Goal: Task Accomplishment & Management: Manage account settings

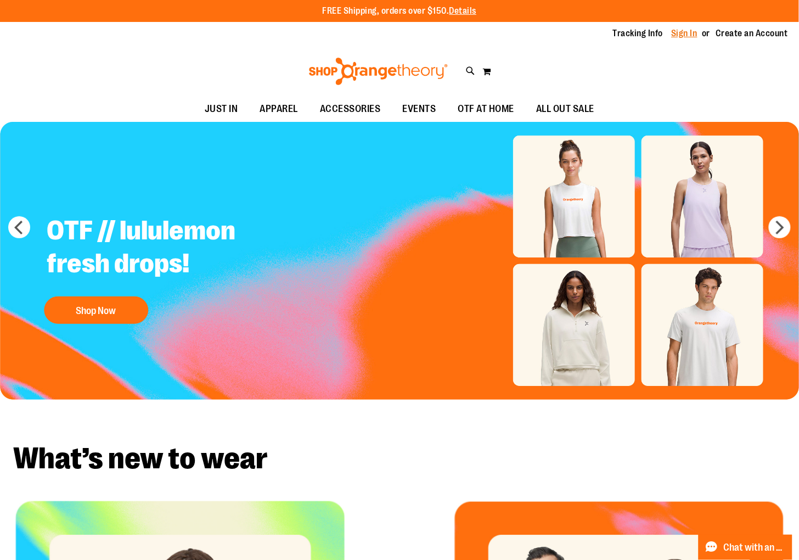
click at [676, 32] on link "Sign In" at bounding box center [685, 33] width 26 height 12
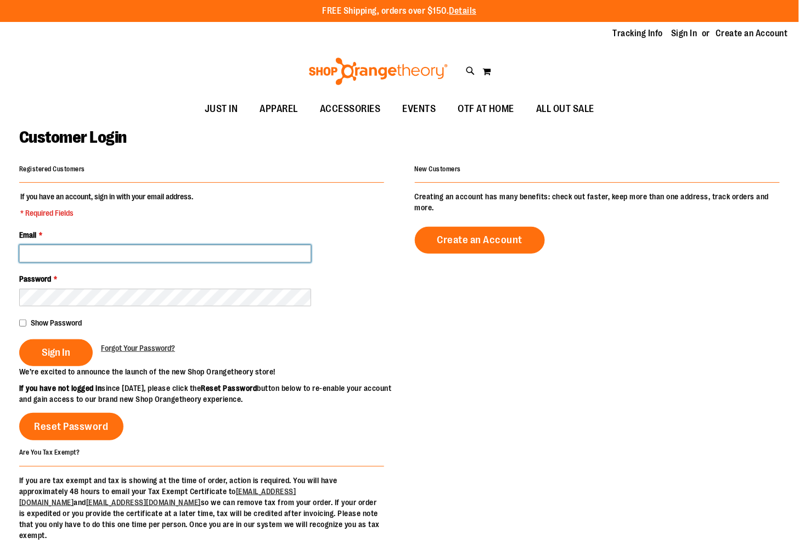
click at [67, 259] on input "Email *" at bounding box center [165, 254] width 292 height 18
click at [426, 383] on div "Registered Customers If you have an account, sign in with your email address. *…" at bounding box center [399, 350] width 761 height 379
click at [76, 258] on input "Email *" at bounding box center [165, 254] width 292 height 18
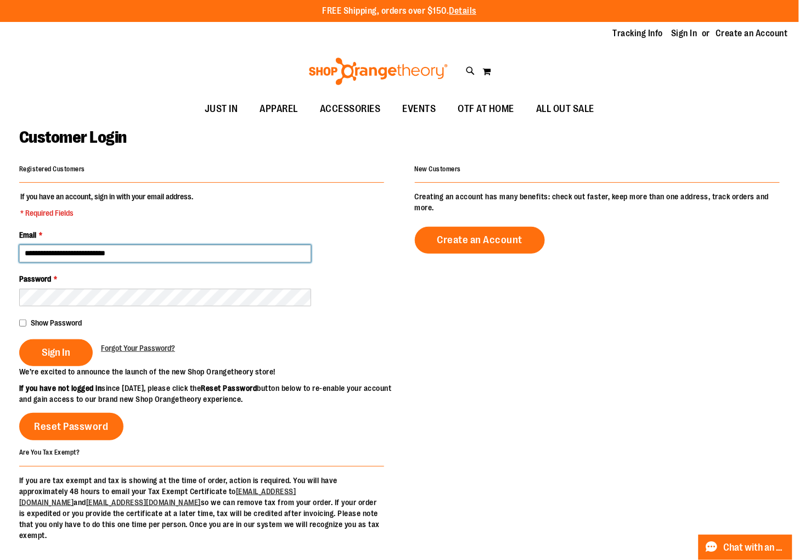
type input "**********"
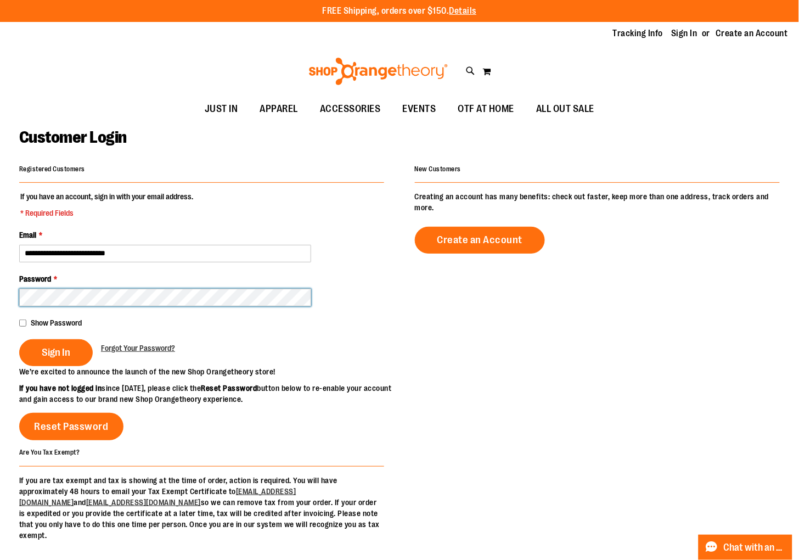
click at [19, 339] on button "Sign In" at bounding box center [56, 352] width 74 height 27
